Goal: Find specific page/section: Find specific page/section

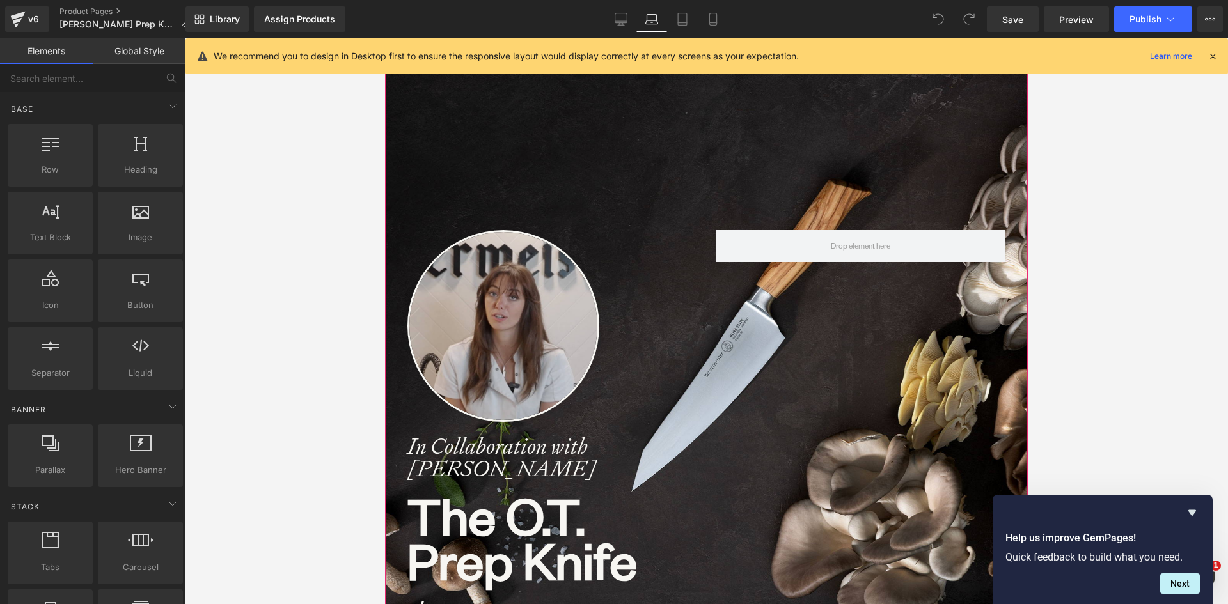
scroll to position [6126, 633]
click at [1195, 513] on icon "Hide survey" at bounding box center [1191, 512] width 15 height 15
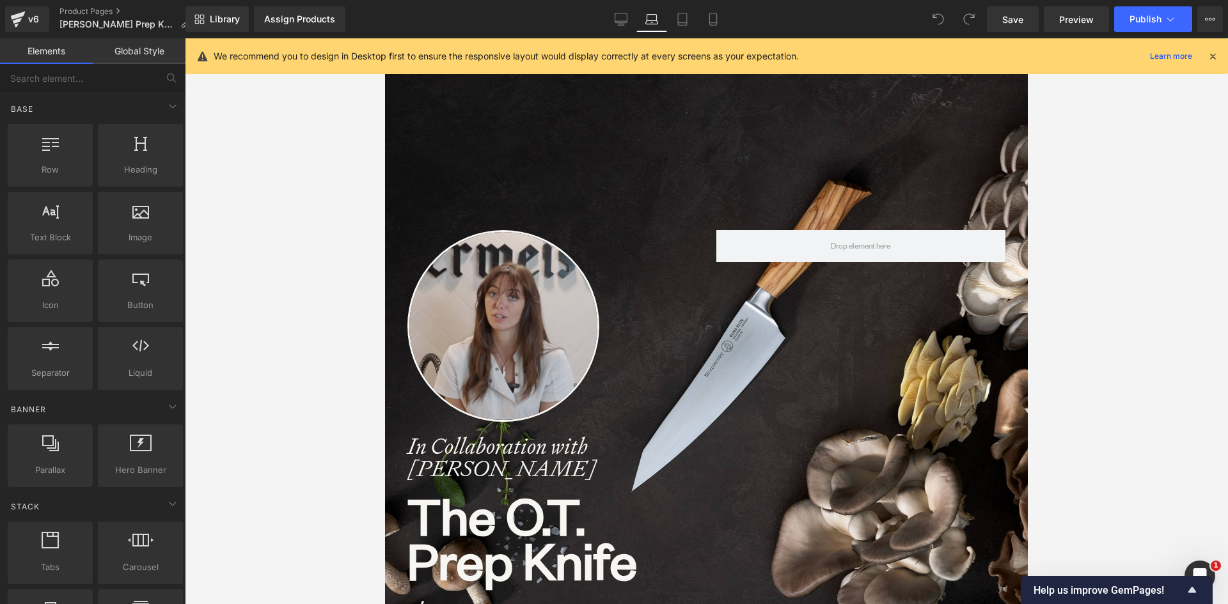
click at [1139, 438] on div at bounding box center [706, 321] width 1043 height 566
click at [1169, 517] on div at bounding box center [706, 321] width 1043 height 566
click at [1199, 560] on div "Open Intercom Messenger" at bounding box center [1197, 574] width 42 height 42
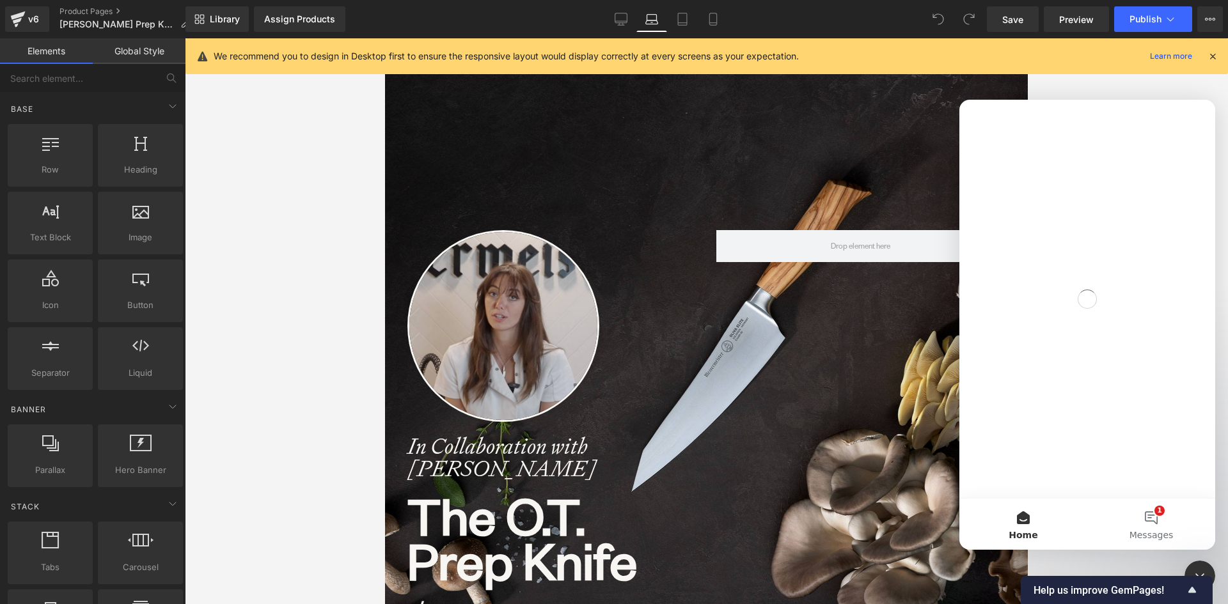
scroll to position [0, 0]
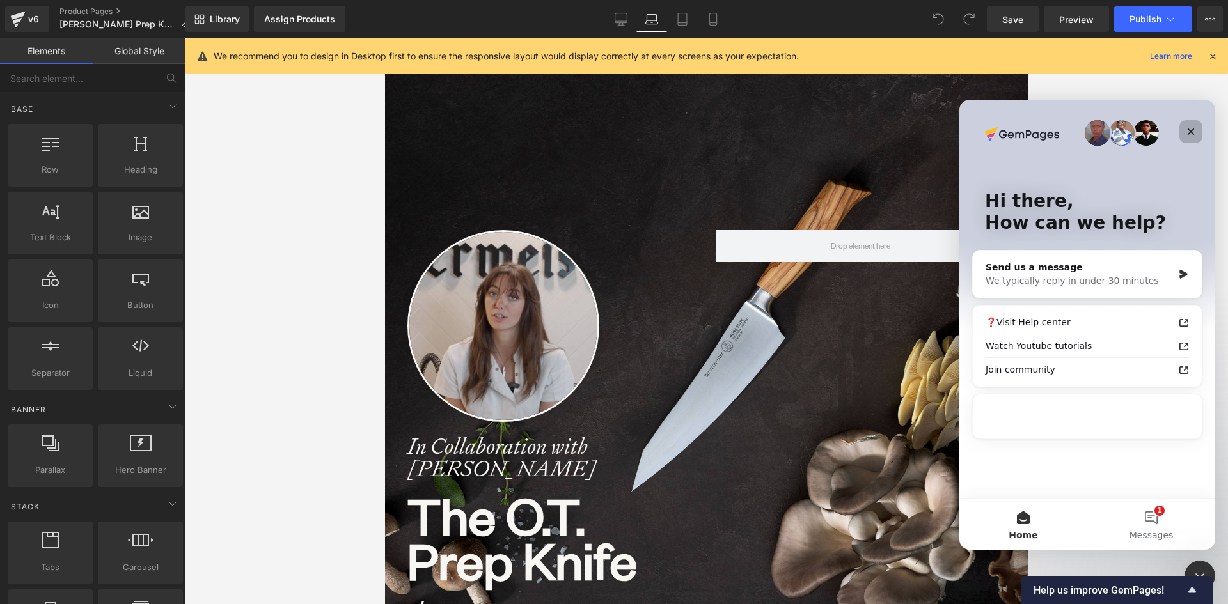
click at [1189, 129] on icon "Close" at bounding box center [1190, 132] width 10 height 10
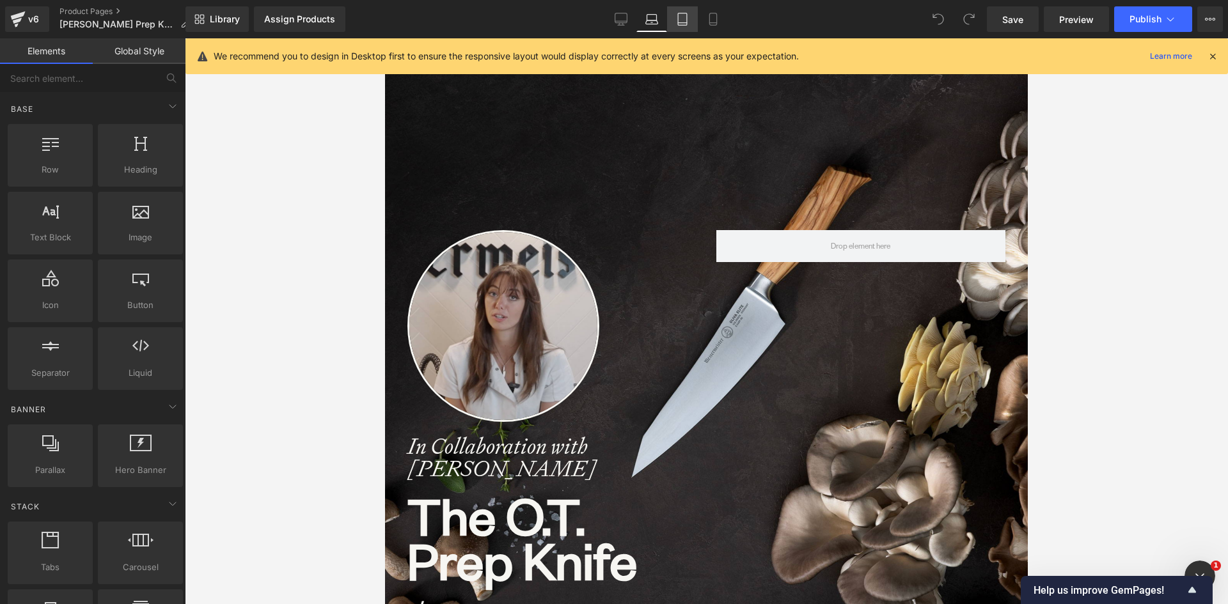
click at [682, 11] on link "Tablet" at bounding box center [682, 19] width 31 height 26
click at [682, 15] on icon at bounding box center [682, 19] width 13 height 13
click at [716, 15] on icon at bounding box center [712, 19] width 7 height 12
click at [1208, 59] on icon at bounding box center [1213, 57] width 12 height 12
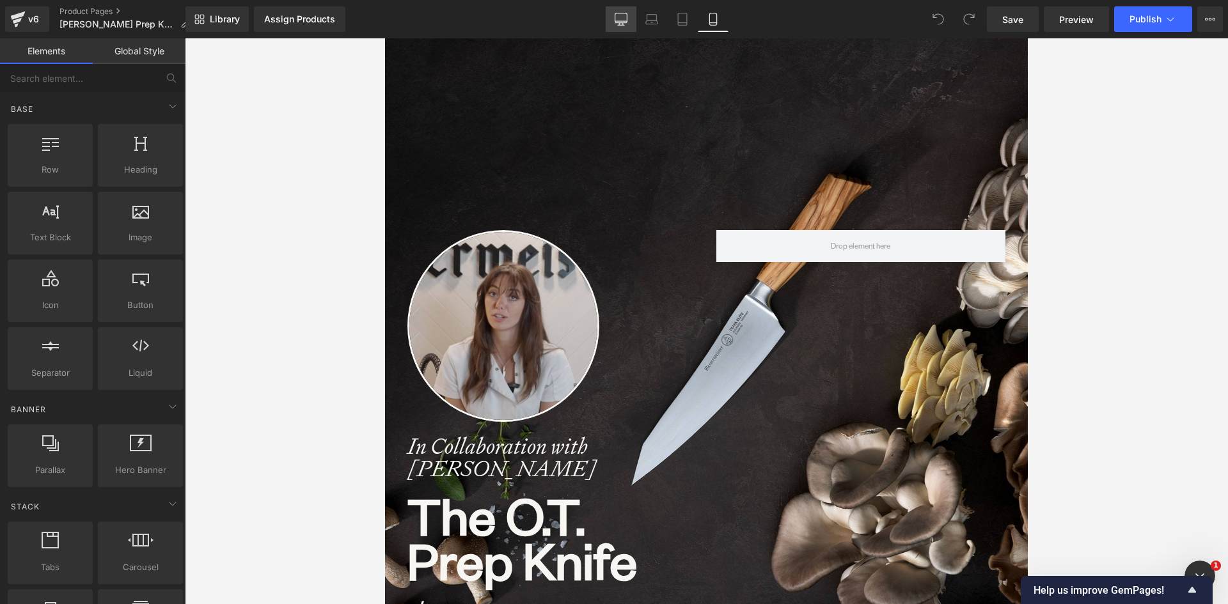
click at [616, 16] on icon at bounding box center [621, 18] width 12 height 10
